Goal: Check status: Check status

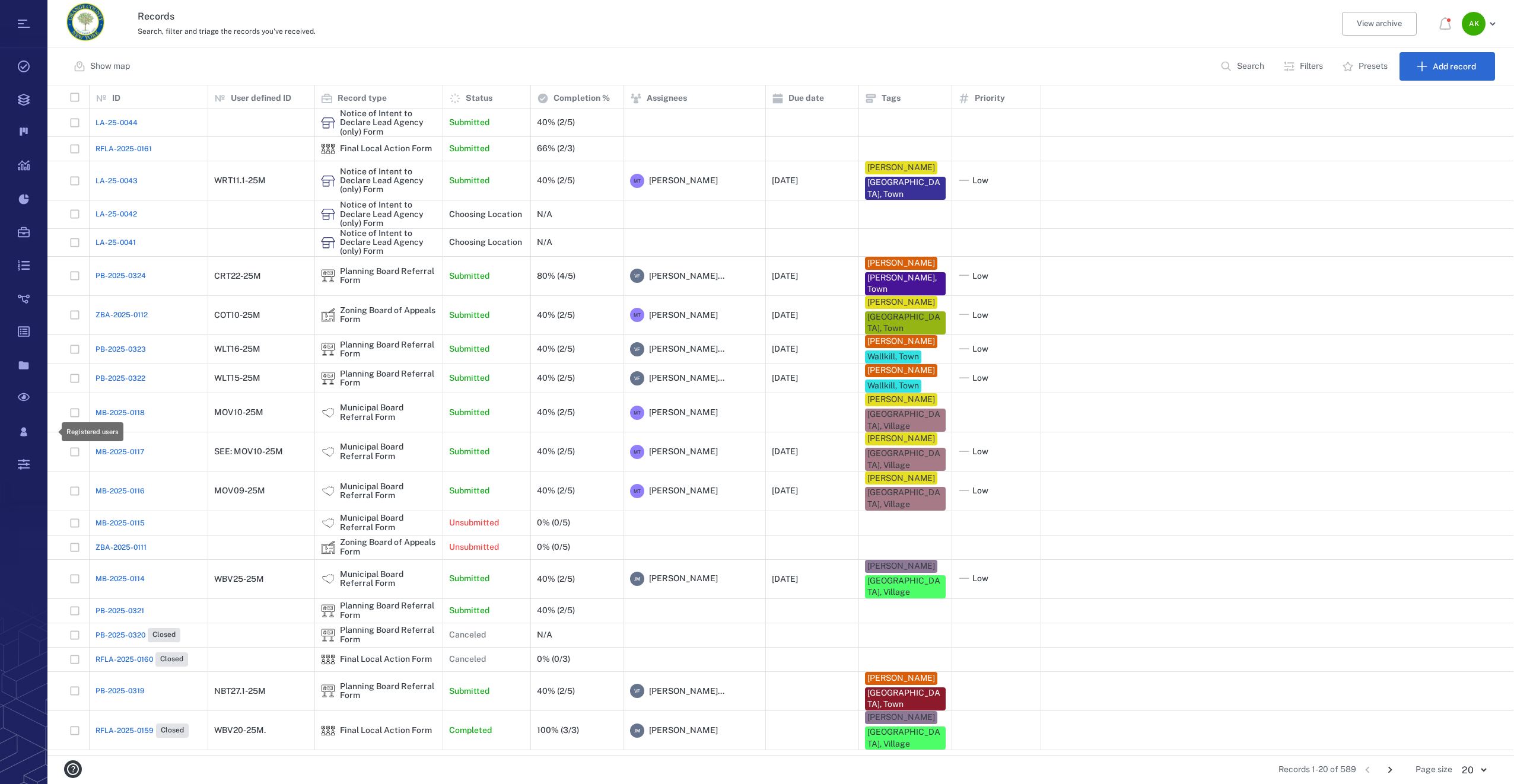
scroll to position [660, 1457]
click at [129, 560] on span "PB-2025-0321" at bounding box center [119, 611] width 48 height 11
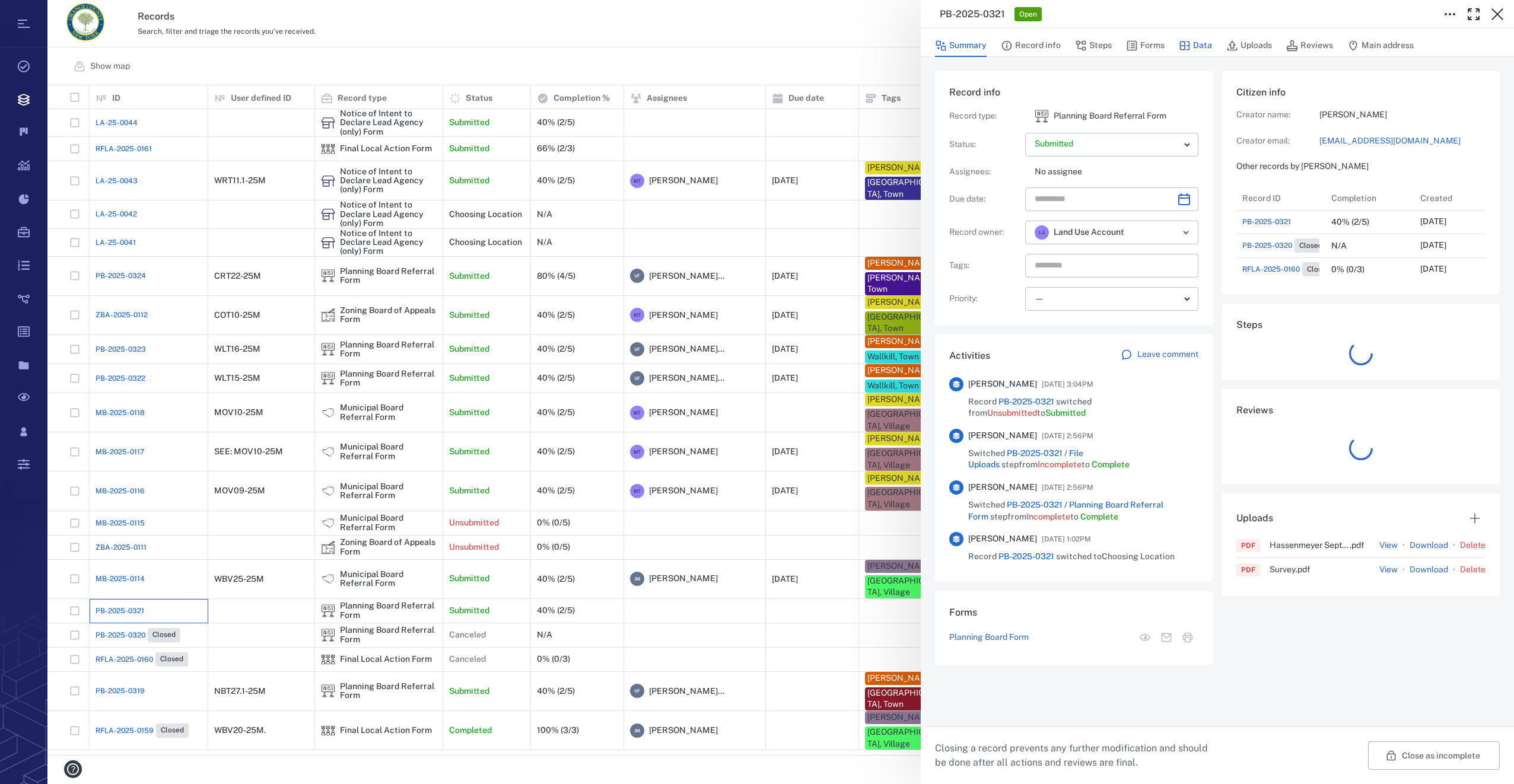
scroll to position [9, 9]
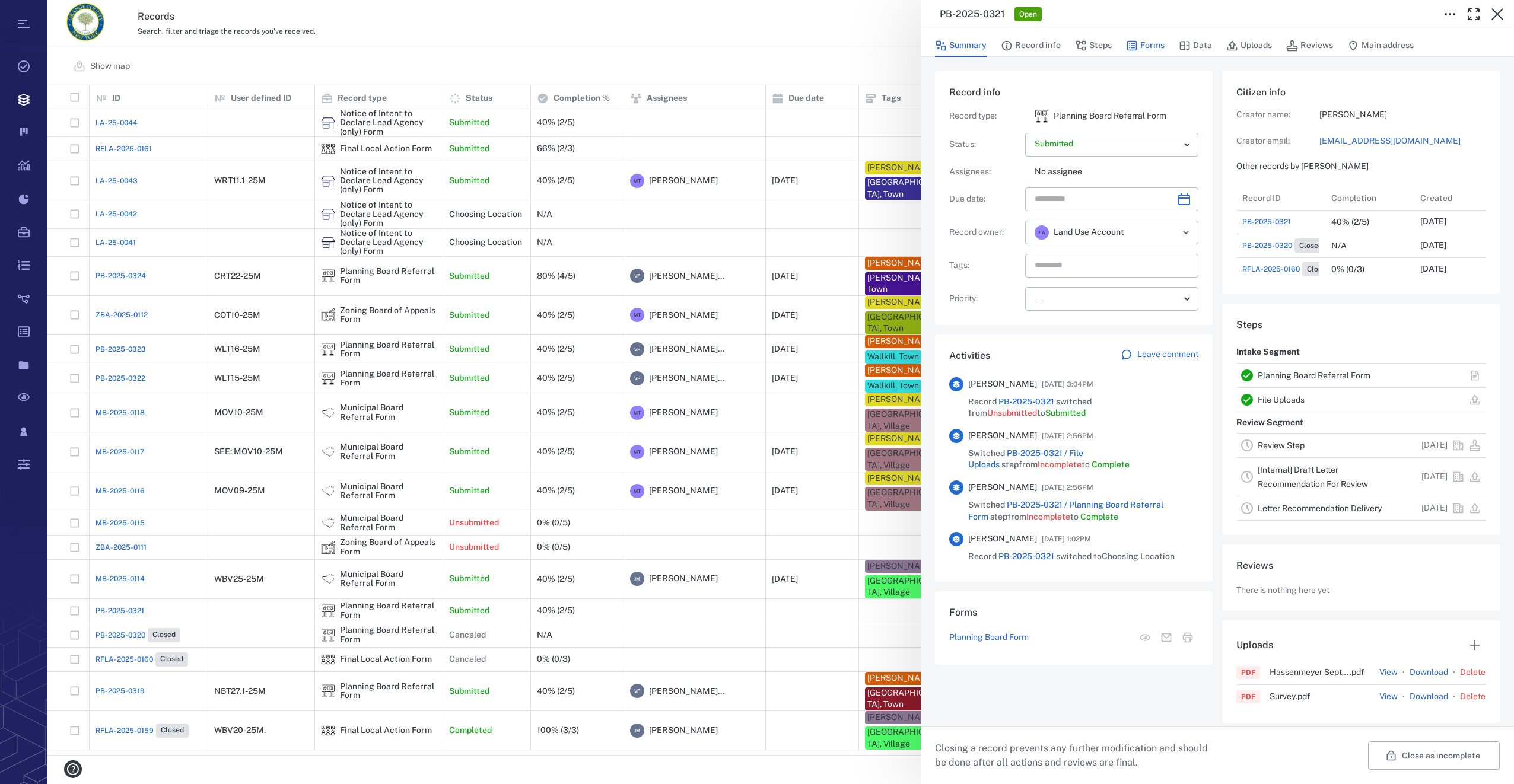
click at [1123, 46] on button "Forms" at bounding box center [1145, 46] width 38 height 23
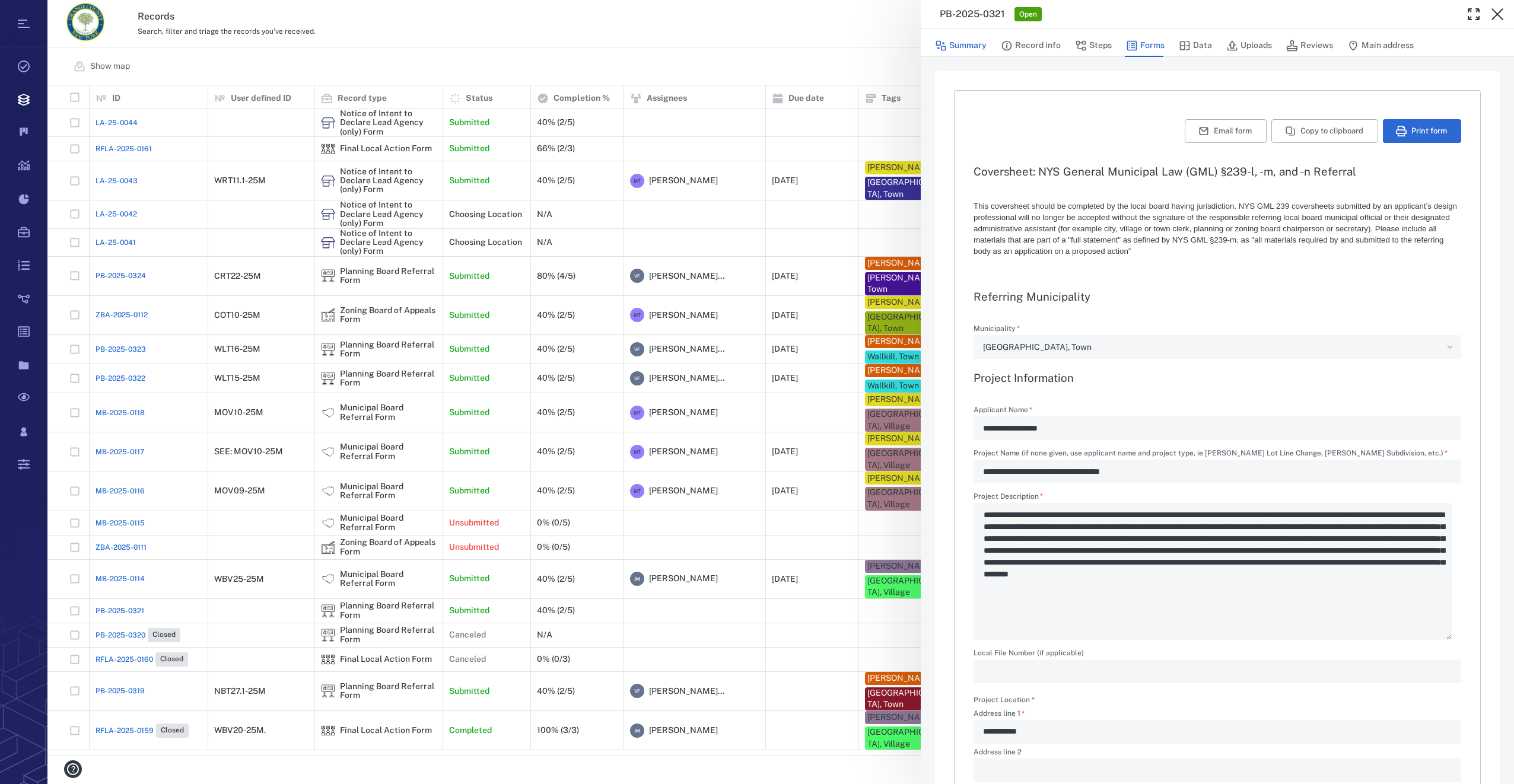
click at [958, 46] on button "Summary" at bounding box center [960, 46] width 52 height 23
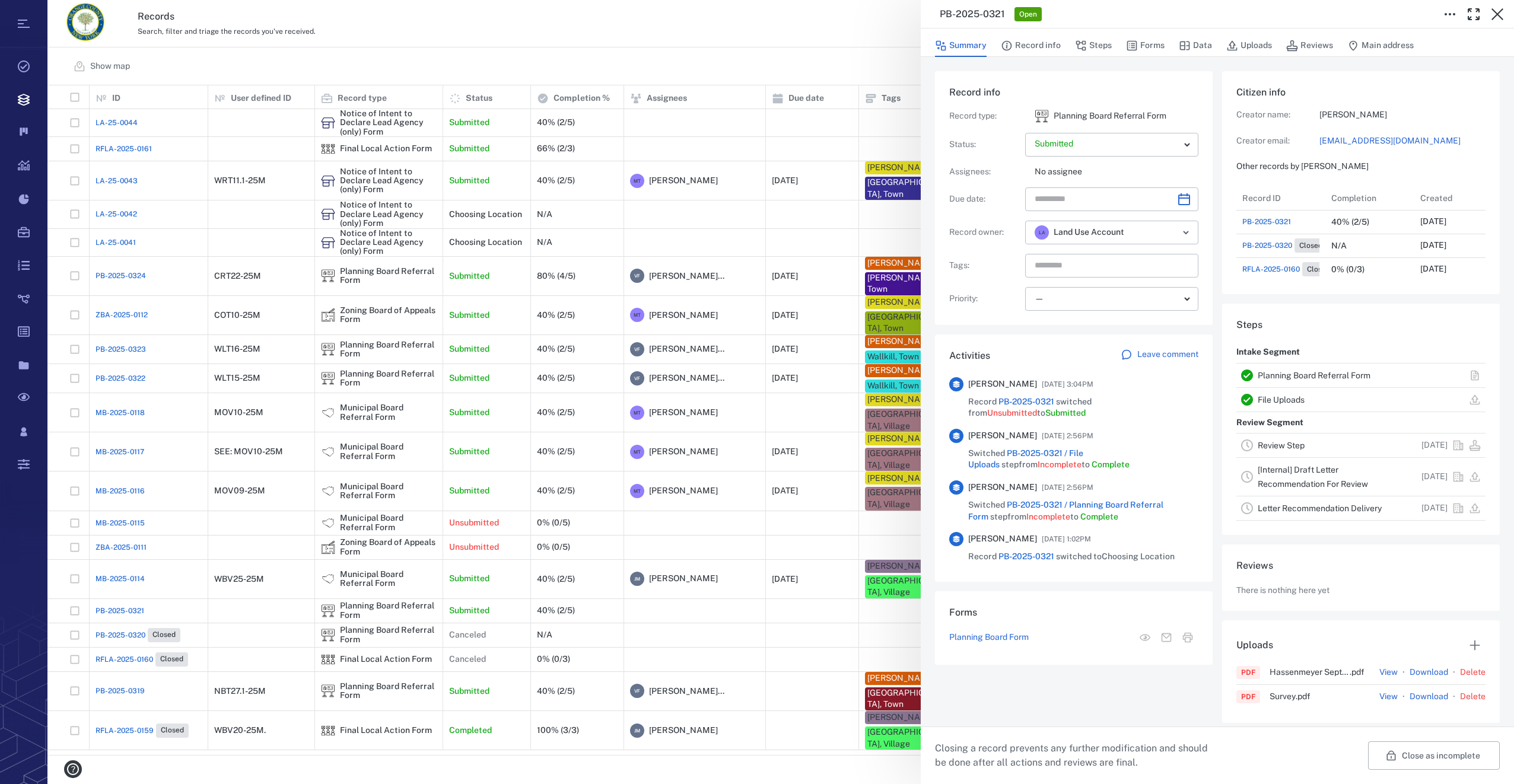
scroll to position [189, 227]
click at [1123, 13] on icon "button" at bounding box center [1498, 15] width 15 height 15
